Goal: Information Seeking & Learning: Understand process/instructions

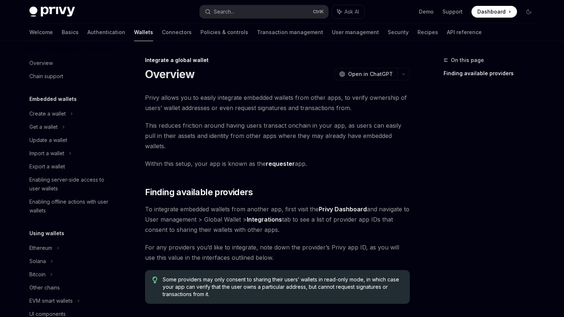
scroll to position [411, 0]
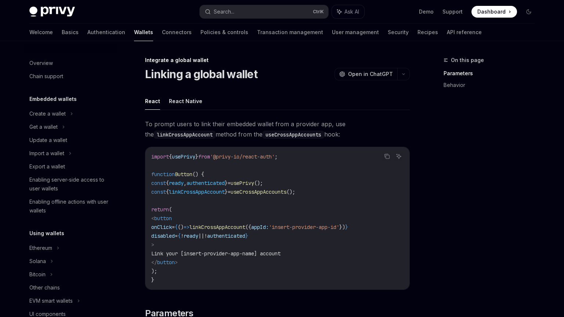
scroll to position [411, 0]
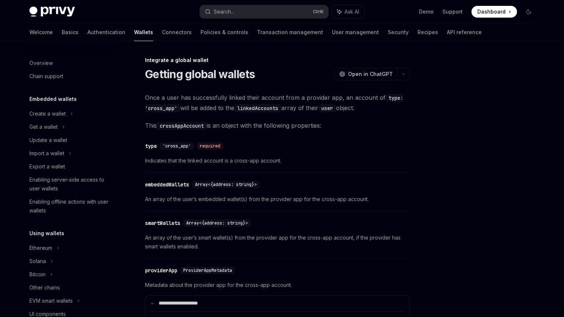
scroll to position [411, 0]
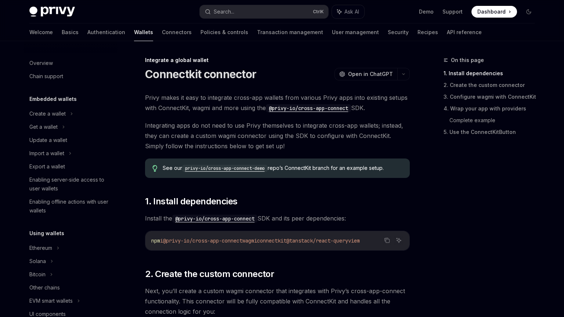
scroll to position [411, 0]
